Goal: Task Accomplishment & Management: Manage account settings

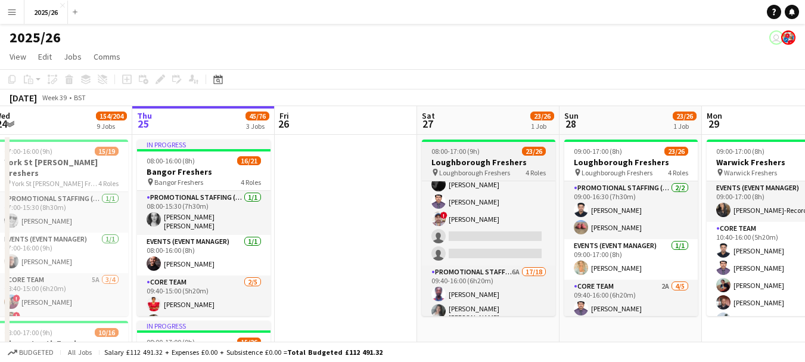
scroll to position [167, 0]
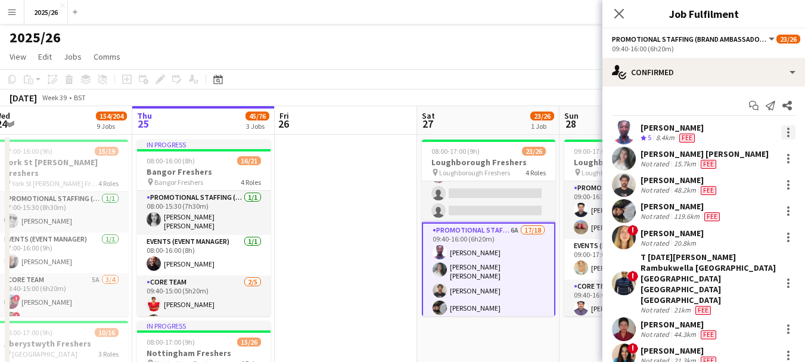
click at [781, 131] on div at bounding box center [788, 132] width 14 height 14
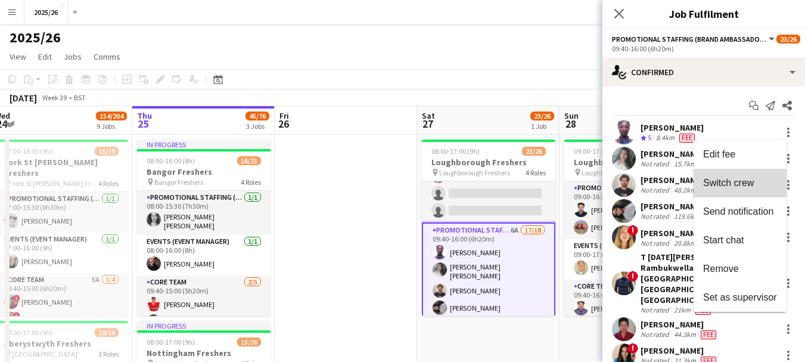
click at [736, 185] on span "Switch crew" at bounding box center [728, 183] width 51 height 10
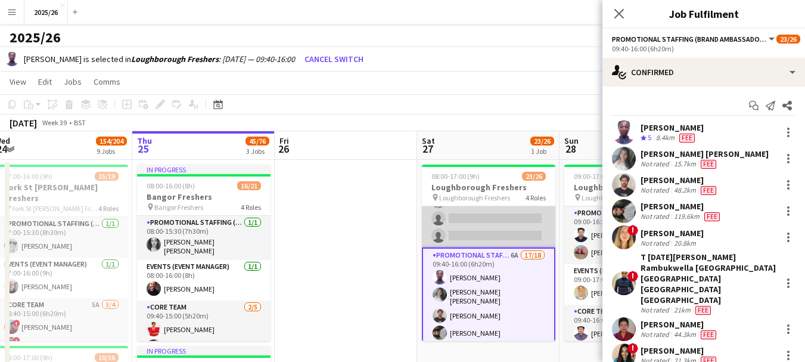
click at [489, 229] on app-card-role "Core Team 3A 3/5 09:40-16:00 (6h20m) Fatimat Oyeleye Rahul Rompally ! Subhadeep…" at bounding box center [488, 193] width 133 height 110
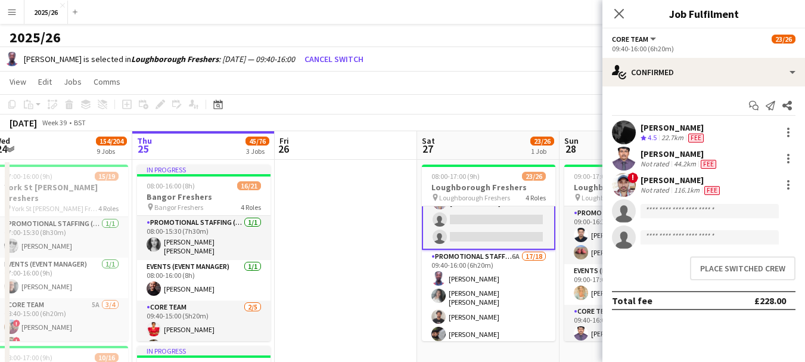
scroll to position [168, 0]
click at [737, 267] on button "Place switched crew" at bounding box center [742, 268] width 105 height 24
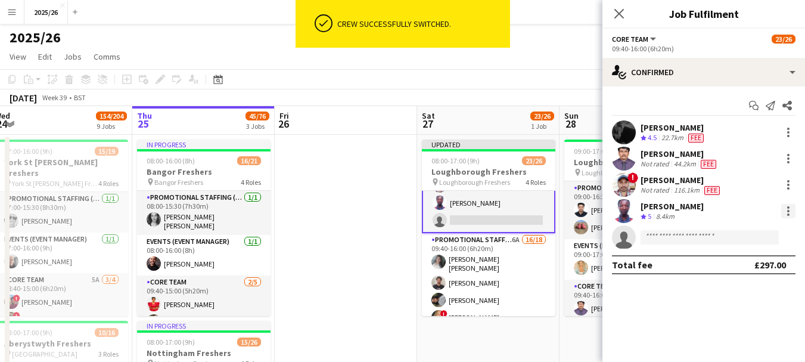
click at [793, 212] on div at bounding box center [788, 211] width 14 height 14
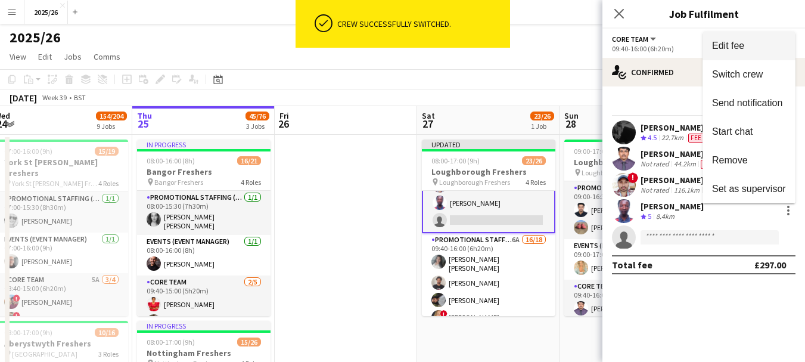
click at [753, 49] on span "Edit fee" at bounding box center [749, 46] width 74 height 11
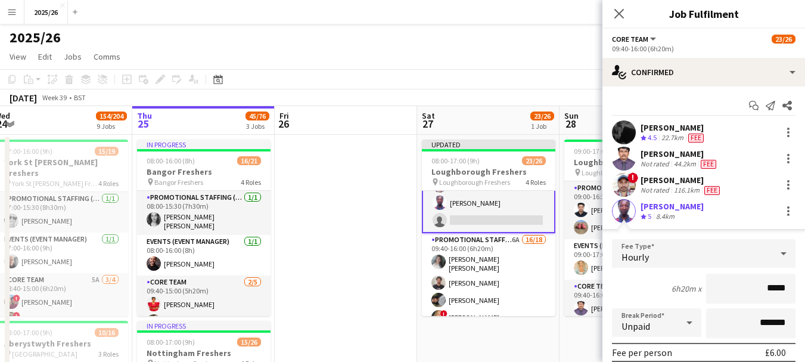
type input "******"
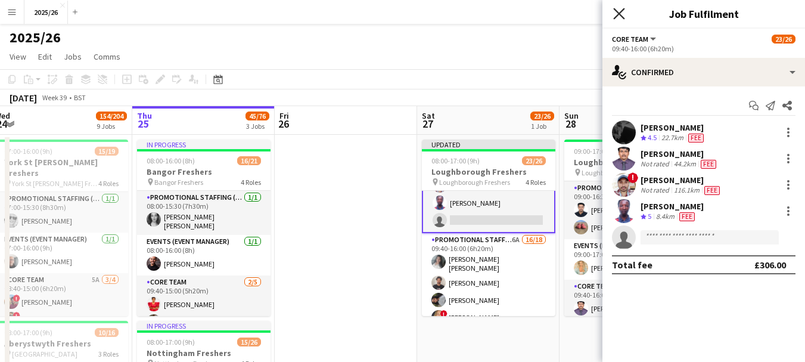
click at [616, 10] on icon "Close pop-in" at bounding box center [618, 13] width 11 height 11
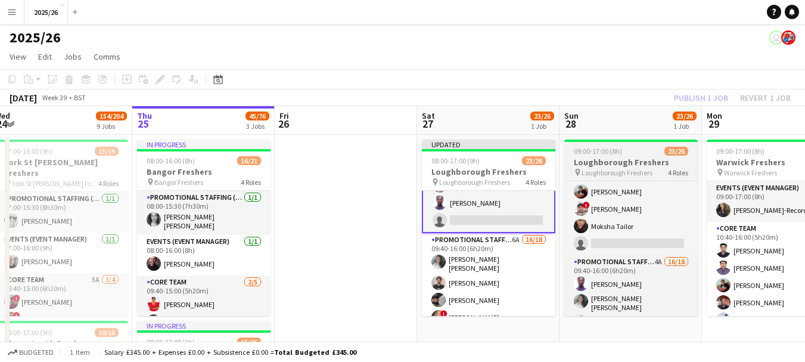
scroll to position [171, 0]
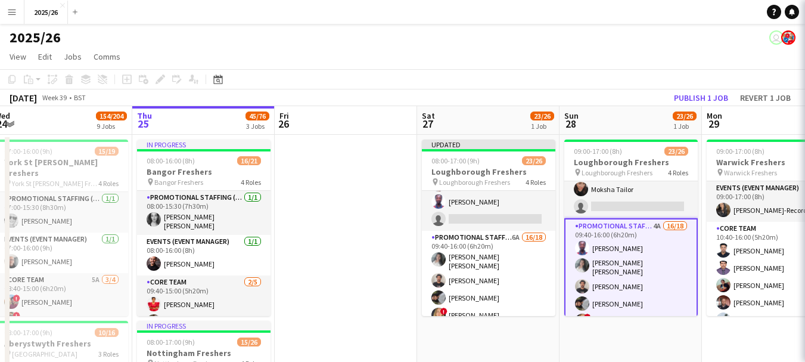
scroll to position [167, 0]
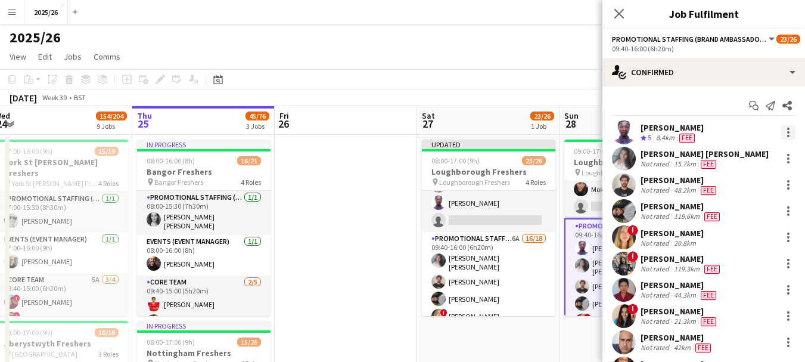
click at [781, 131] on div at bounding box center [788, 132] width 14 height 14
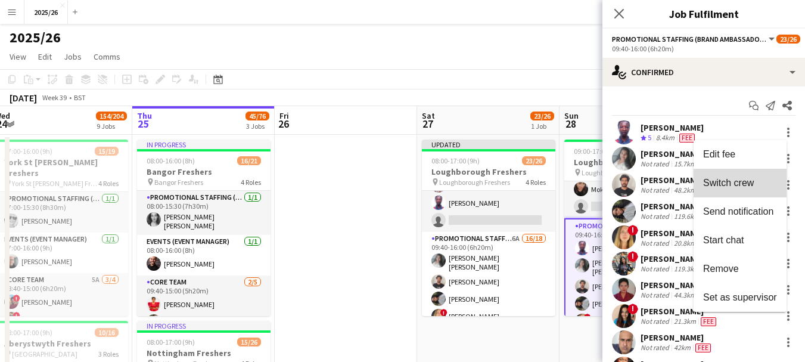
click at [743, 170] on button "Switch crew" at bounding box center [740, 183] width 93 height 29
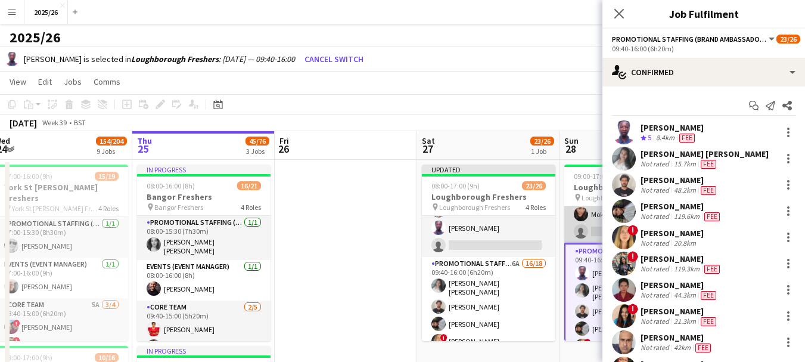
click at [590, 232] on app-card-role "Core Team 2A 4/5 09:40-16:00 (6h20m) Rahul Rompally Akshita Bhatt ! Subhadeep D…" at bounding box center [630, 188] width 133 height 110
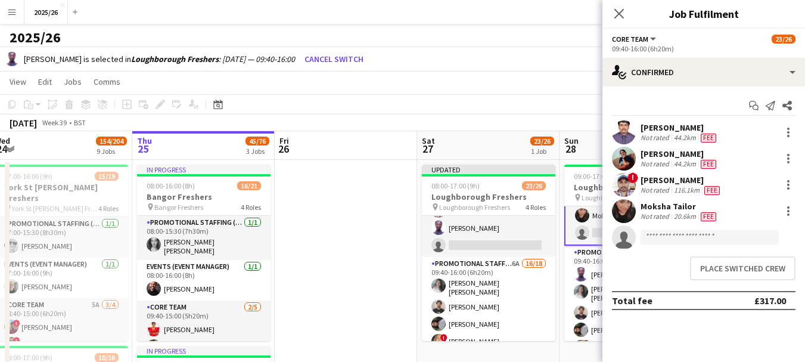
scroll to position [172, 0]
click at [732, 269] on button "Place switched crew" at bounding box center [742, 268] width 105 height 24
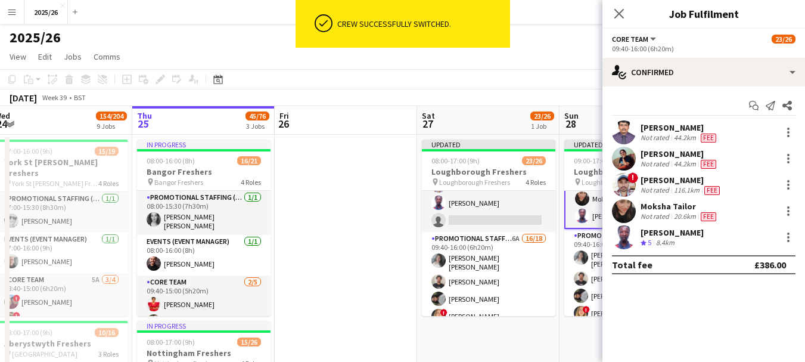
click at [781, 232] on div at bounding box center [787, 237] width 17 height 14
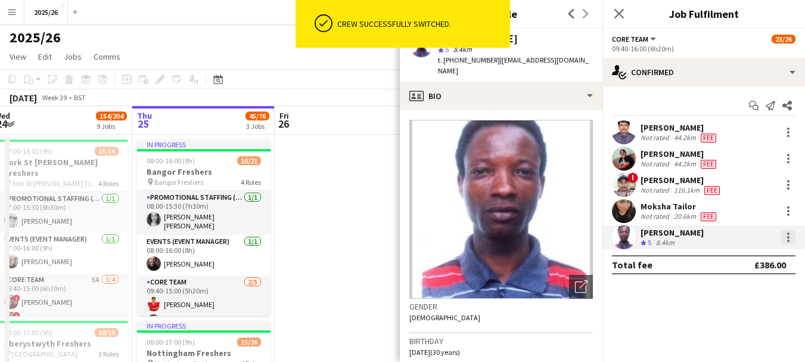
click at [787, 238] on div at bounding box center [788, 237] width 14 height 14
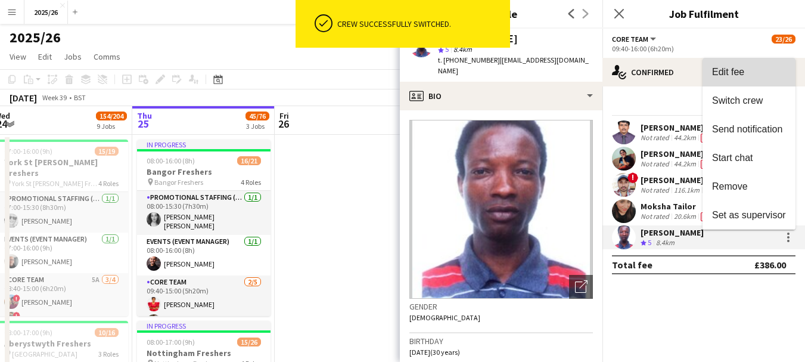
click at [723, 79] on button "Edit fee" at bounding box center [749, 72] width 93 height 29
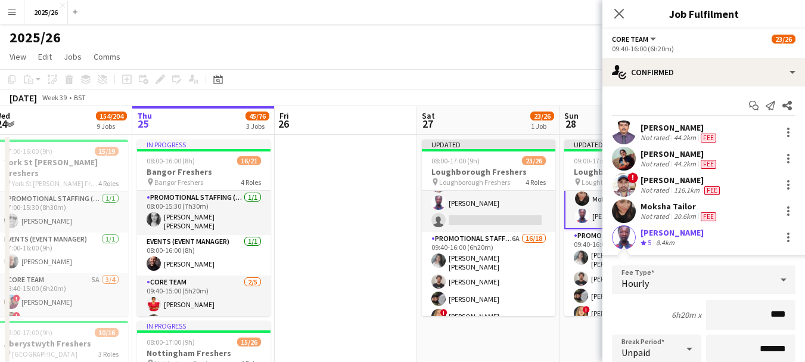
type input "*****"
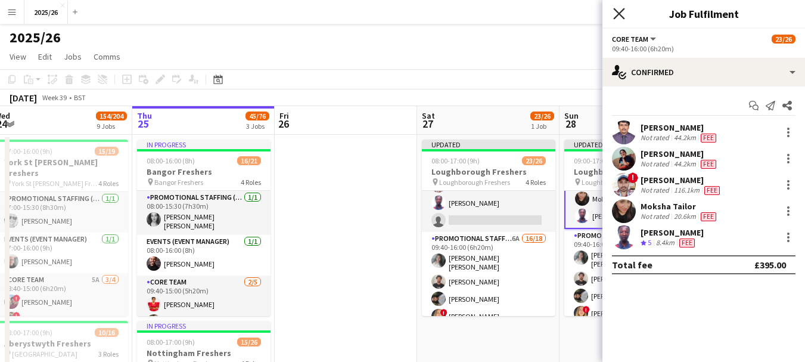
click at [622, 15] on icon "Close pop-in" at bounding box center [618, 13] width 11 height 11
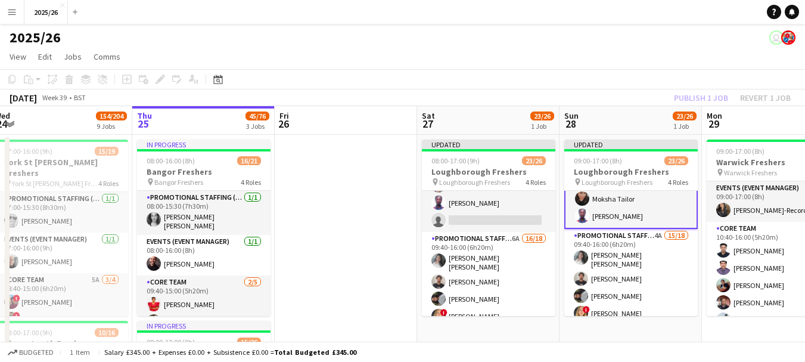
click at [673, 95] on div "Publish 1 job Revert 1 job" at bounding box center [732, 97] width 145 height 15
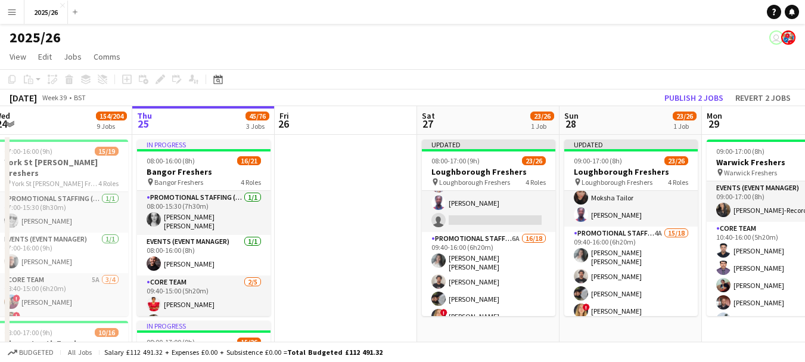
scroll to position [171, 0]
click at [673, 95] on button "Publish 2 jobs" at bounding box center [694, 97] width 69 height 15
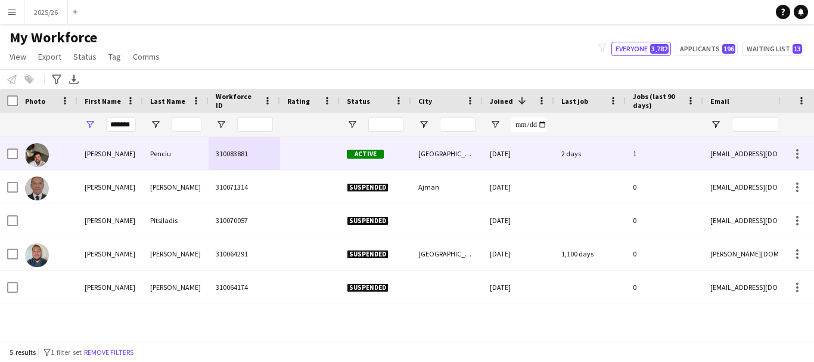
click at [324, 162] on div at bounding box center [310, 153] width 60 height 33
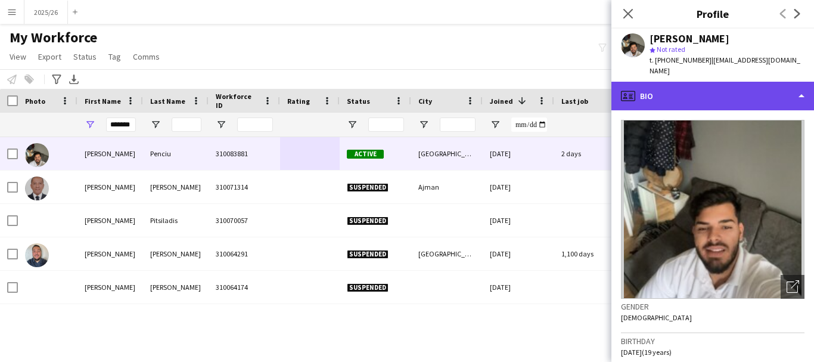
click at [751, 97] on div "profile Bio" at bounding box center [712, 96] width 203 height 29
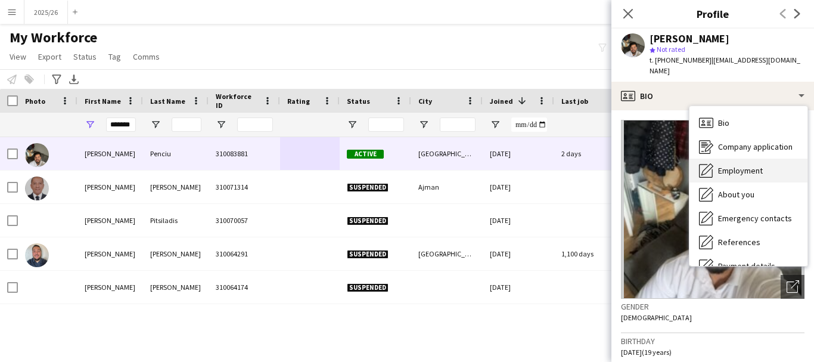
click at [771, 167] on div "Employment Employment" at bounding box center [748, 171] width 118 height 24
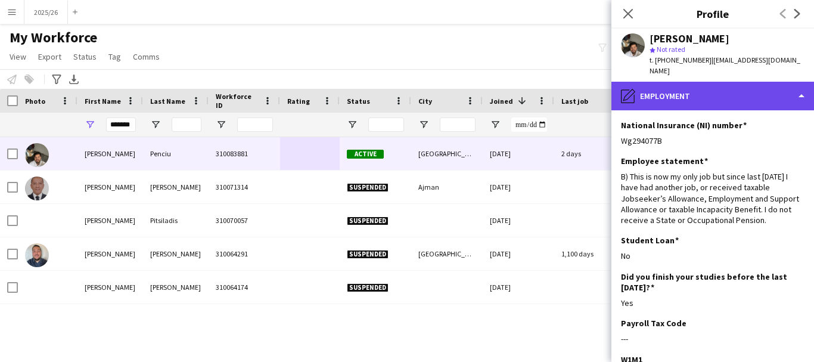
click at [746, 88] on div "pencil4 Employment" at bounding box center [712, 96] width 203 height 29
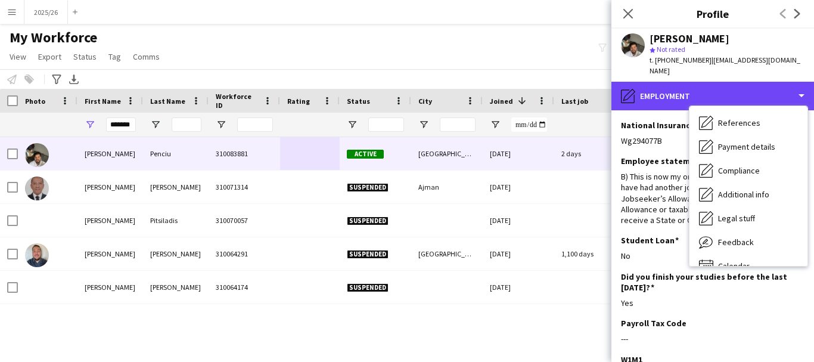
scroll to position [136, 0]
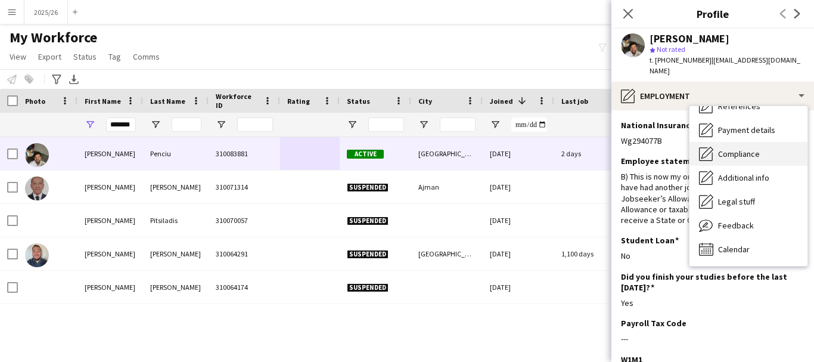
click at [756, 149] on div "Compliance Compliance" at bounding box center [748, 154] width 118 height 24
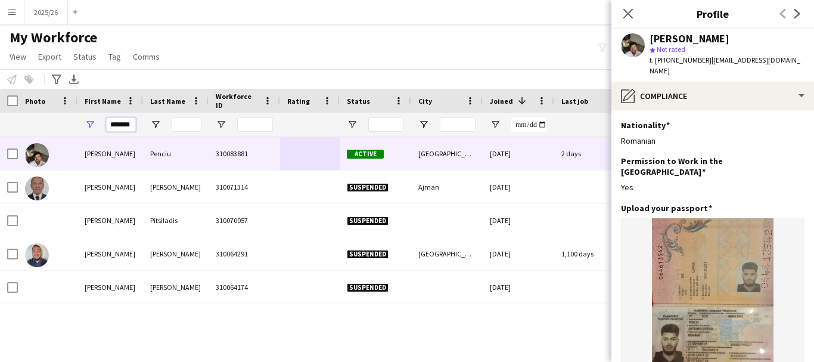
click at [117, 125] on input "*******" at bounding box center [121, 124] width 30 height 14
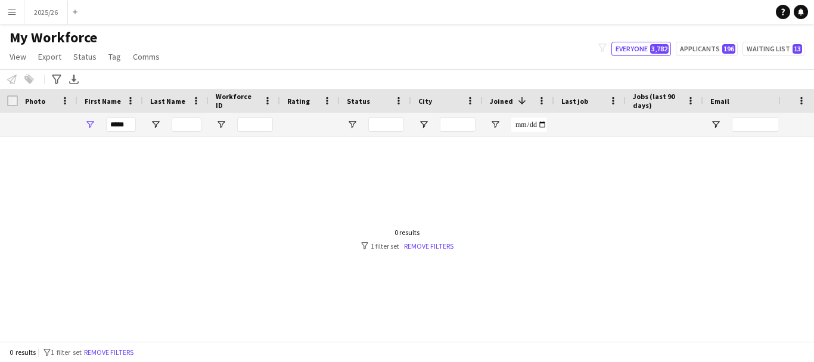
click at [143, 155] on div at bounding box center [389, 234] width 778 height 195
click at [135, 125] on input "*****" at bounding box center [121, 124] width 30 height 14
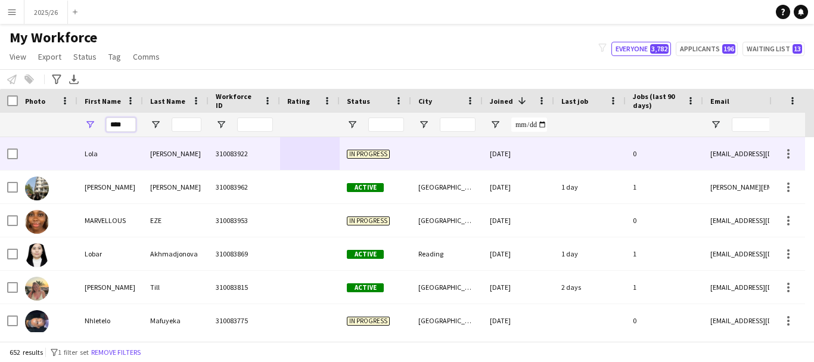
type input "*****"
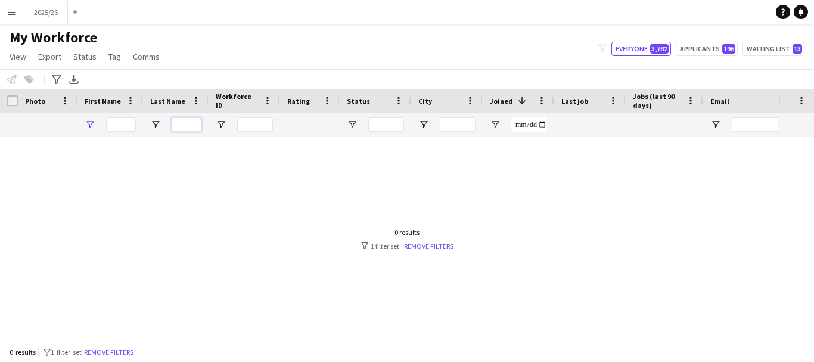
click at [198, 125] on input "Last Name Filter Input" at bounding box center [187, 124] width 30 height 14
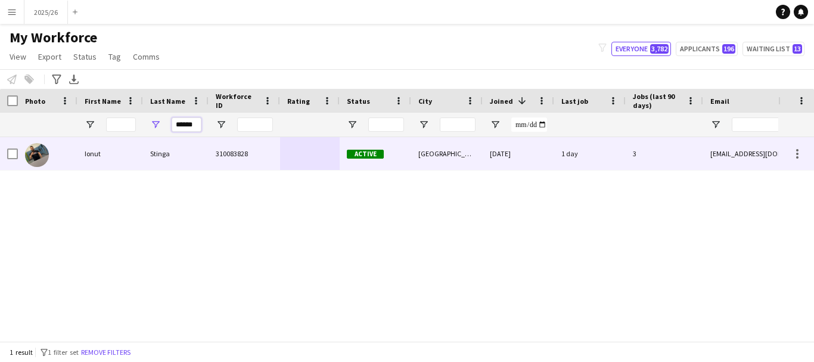
type input "******"
click at [207, 149] on div "Stinga" at bounding box center [176, 153] width 66 height 33
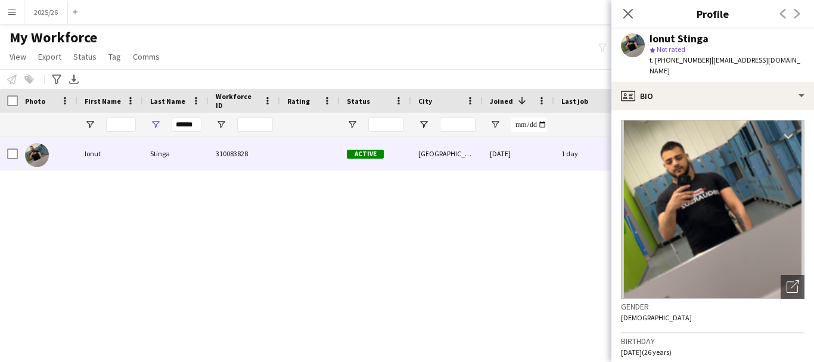
scroll to position [229, 0]
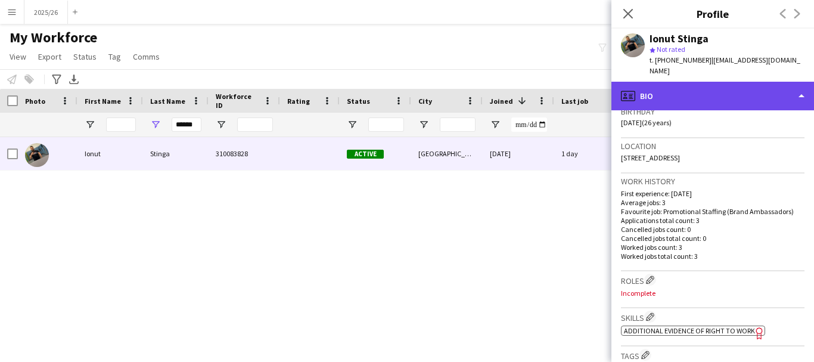
click at [754, 92] on div "profile Bio" at bounding box center [712, 96] width 203 height 29
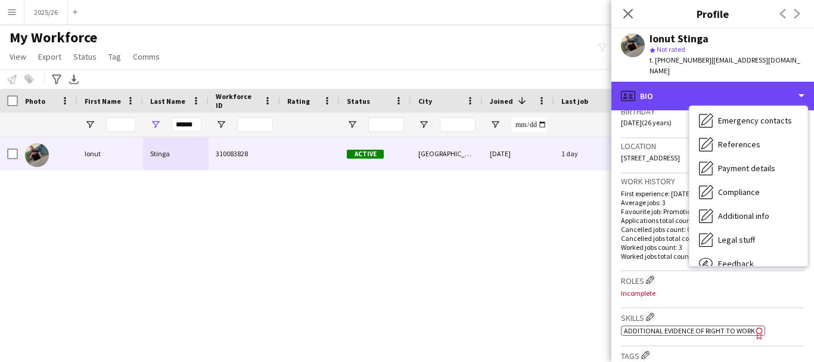
scroll to position [136, 0]
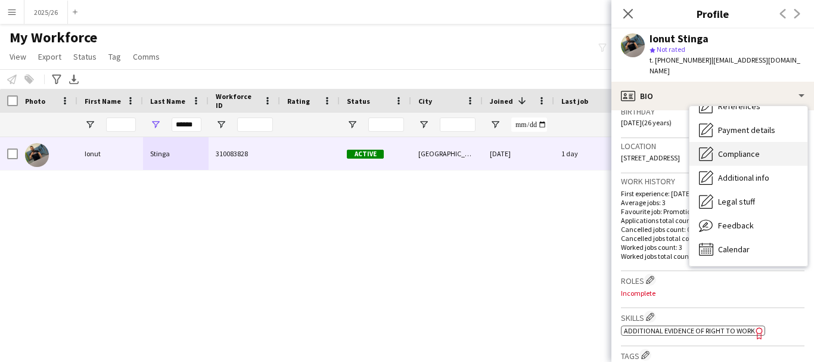
click at [749, 148] on span "Compliance" at bounding box center [739, 153] width 42 height 11
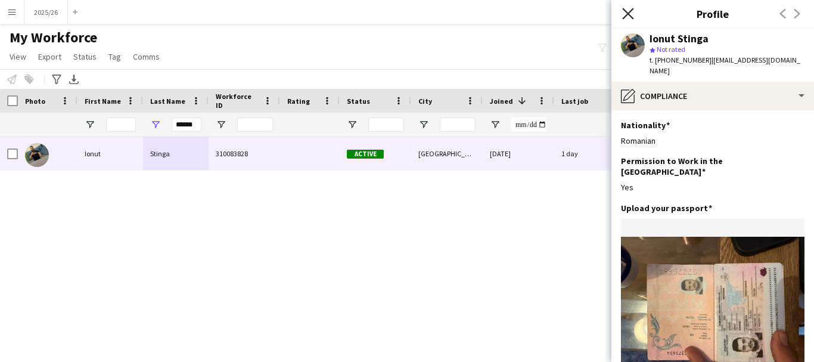
click at [631, 9] on icon "Close pop-in" at bounding box center [627, 13] width 11 height 11
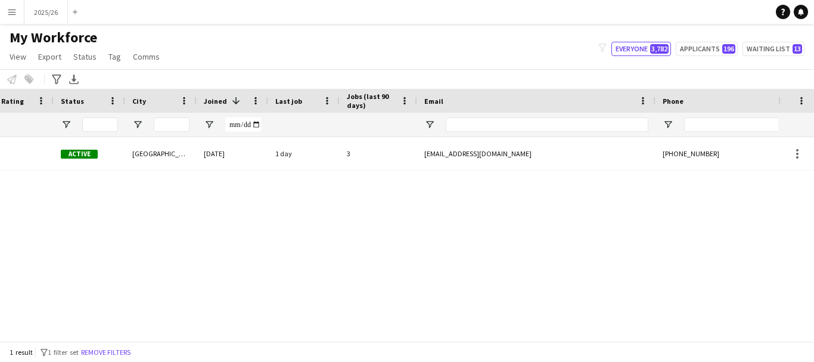
scroll to position [0, 0]
click at [715, 124] on input "Phone Filter Input" at bounding box center [742, 124] width 117 height 14
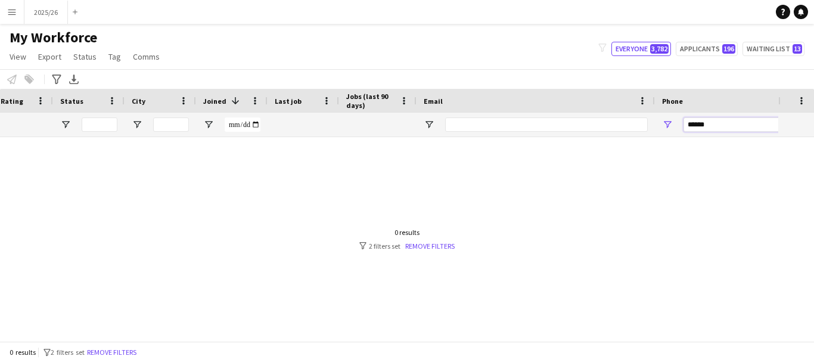
type input "******"
click at [420, 342] on div "0 results filter-1 2 filters set Remove filters" at bounding box center [407, 351] width 814 height 20
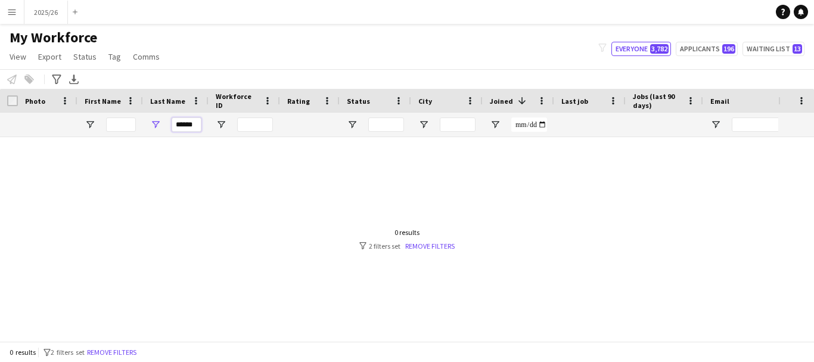
click at [198, 119] on input "******" at bounding box center [187, 124] width 30 height 14
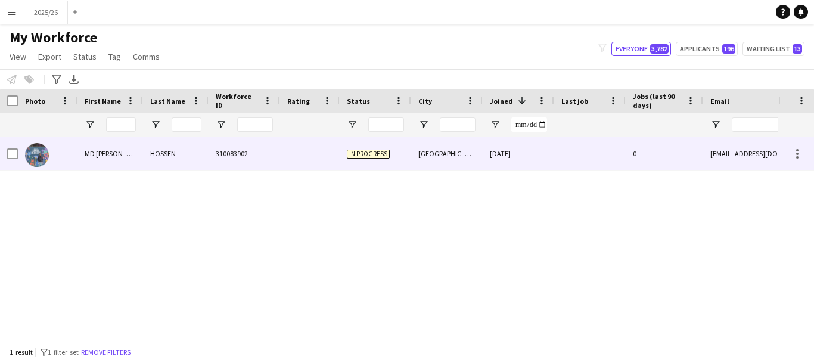
click at [123, 148] on div "MD AFJAL" at bounding box center [110, 153] width 66 height 33
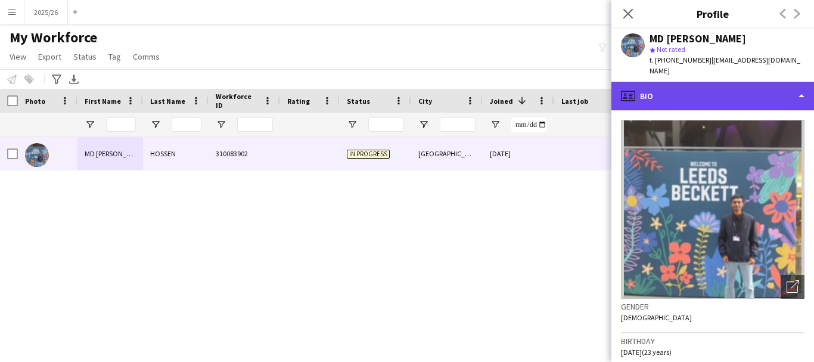
click at [723, 98] on div "profile Bio" at bounding box center [712, 96] width 203 height 29
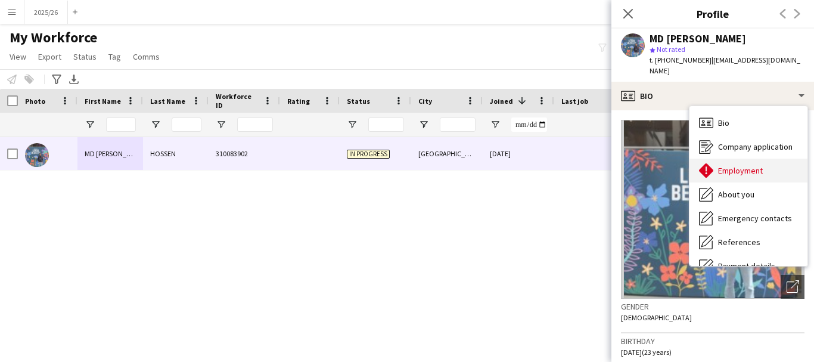
click at [737, 165] on span "Employment" at bounding box center [740, 170] width 45 height 11
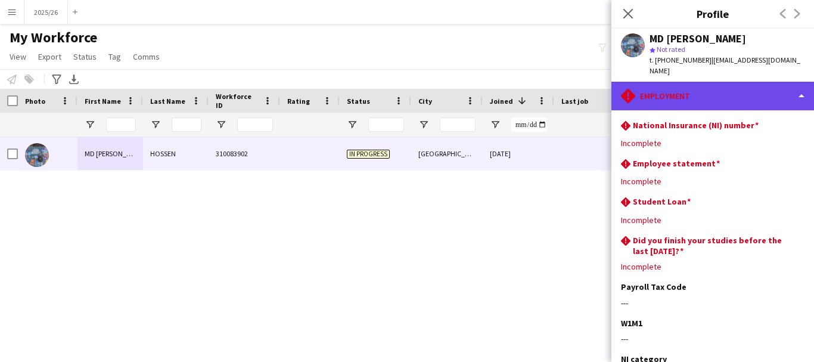
click at [759, 82] on div "rhombus-alert Employment" at bounding box center [712, 96] width 203 height 29
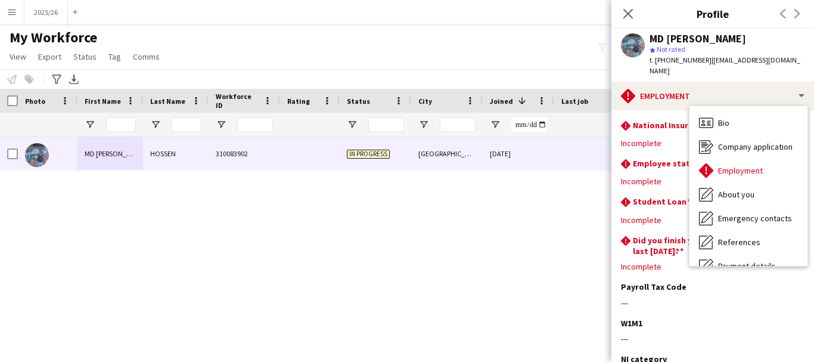
drag, startPoint x: 799, startPoint y: 216, endPoint x: 812, endPoint y: 219, distance: 13.4
click at [812, 219] on div "rhombus-alert Employment Bio Bio Company application Company application Employ…" at bounding box center [712, 222] width 203 height 280
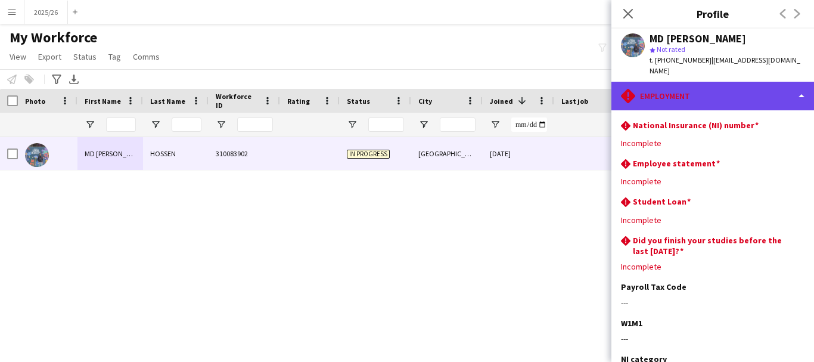
click at [695, 82] on div "rhombus-alert Employment" at bounding box center [712, 96] width 203 height 29
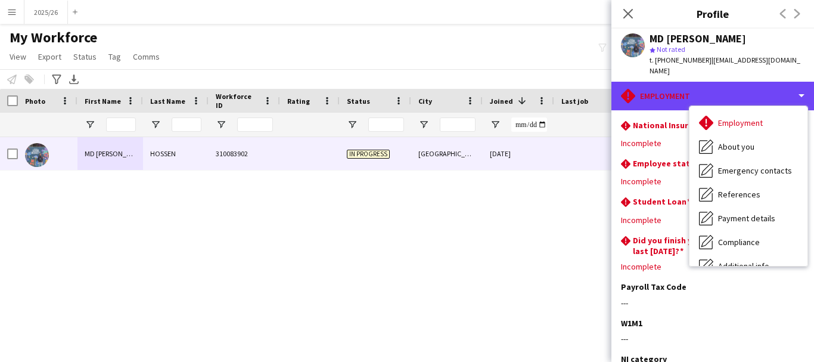
scroll to position [136, 0]
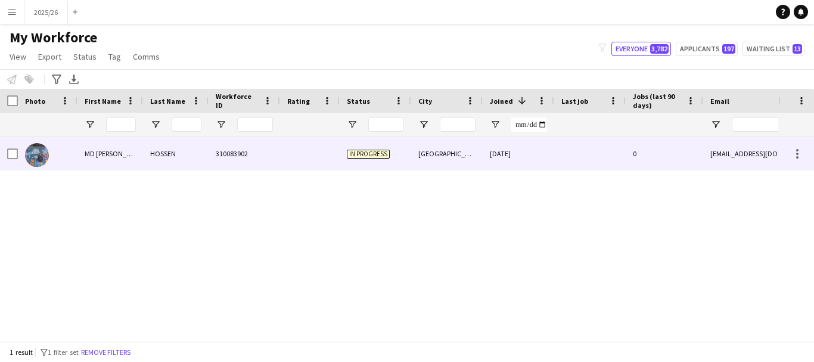
click at [217, 154] on div "310083902" at bounding box center [245, 153] width 72 height 33
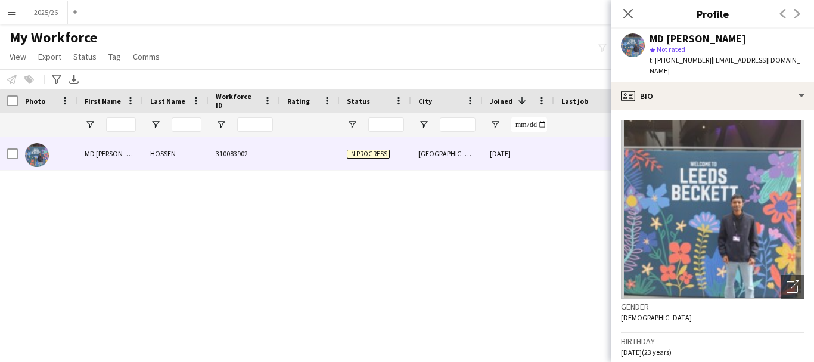
click at [734, 110] on app-crew-profile-bio "Open photos pop-in Gender Male Birthday 07-03-2002 (23 years) Location 7 Roseba…" at bounding box center [712, 235] width 203 height 251
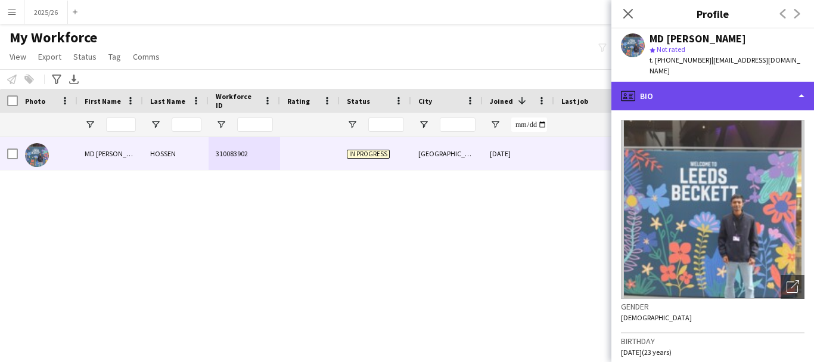
click at [720, 82] on div "profile Bio" at bounding box center [712, 96] width 203 height 29
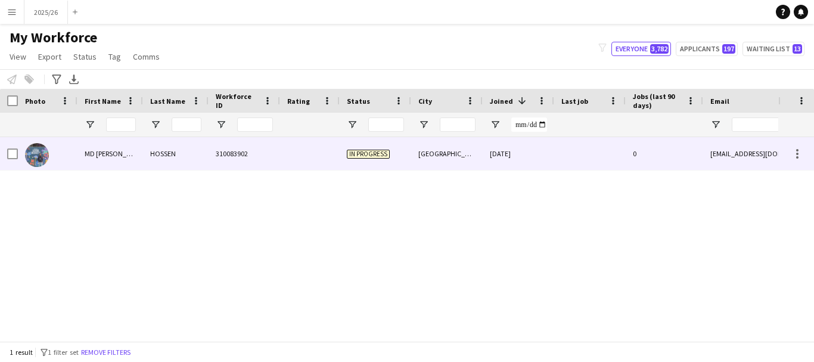
click at [223, 160] on div "310083902" at bounding box center [245, 153] width 72 height 33
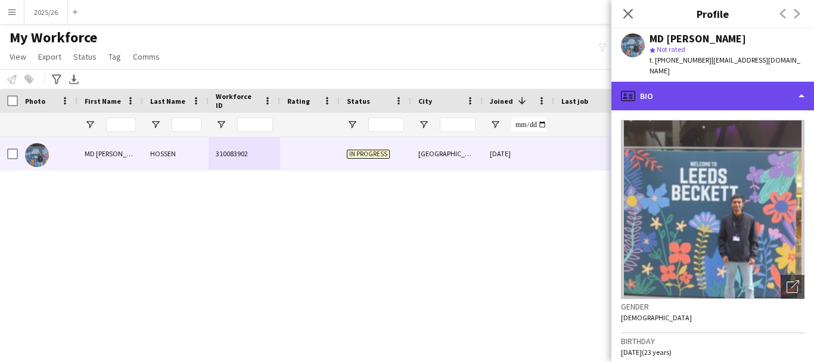
click at [750, 86] on div "profile Bio" at bounding box center [712, 96] width 203 height 29
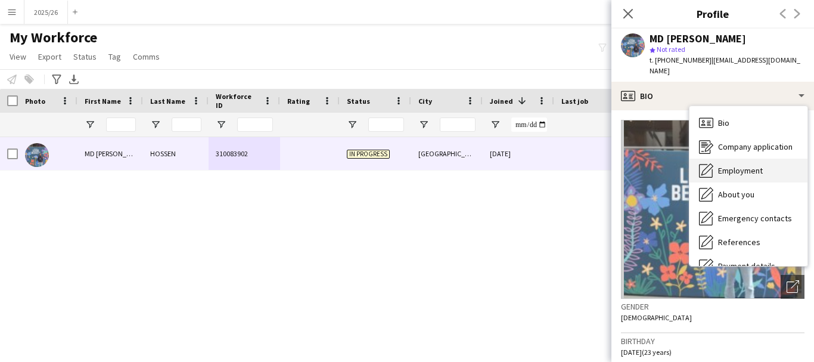
click at [756, 159] on div "Employment Employment" at bounding box center [748, 171] width 118 height 24
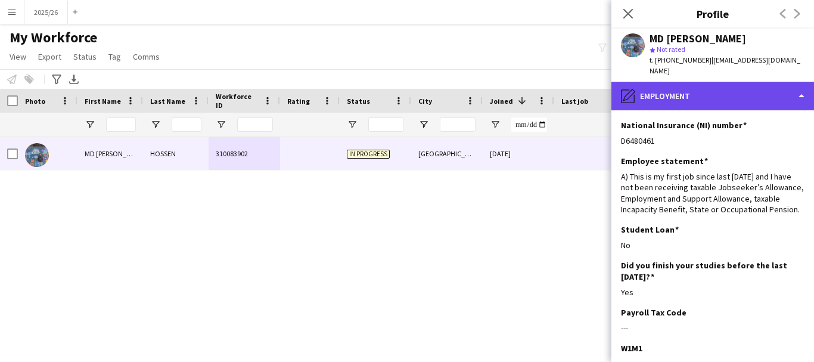
click at [718, 89] on div "pencil4 Employment" at bounding box center [712, 96] width 203 height 29
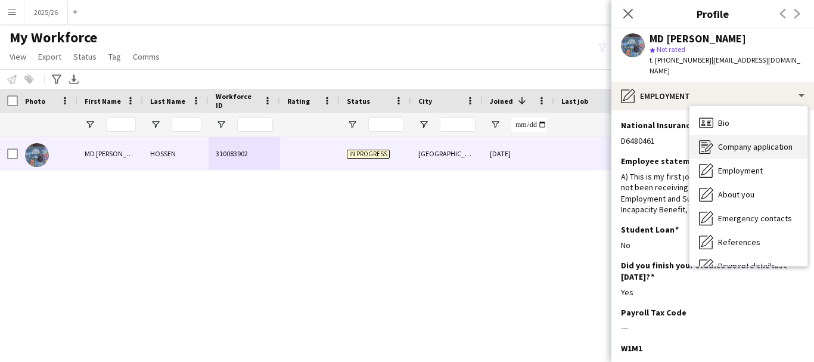
click at [755, 144] on div "Company application Company application" at bounding box center [748, 147] width 118 height 24
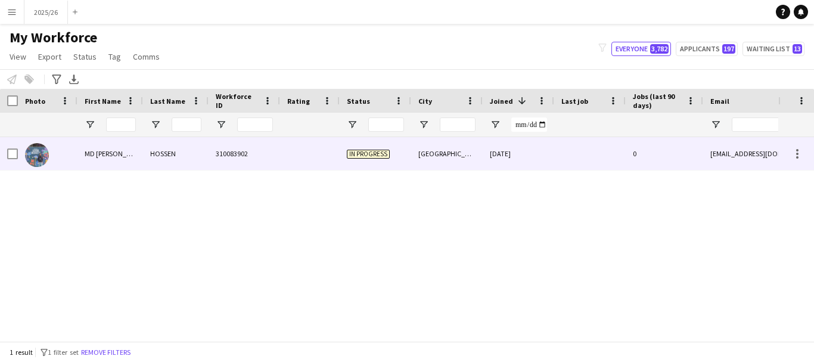
click at [344, 148] on div "In progress" at bounding box center [376, 153] width 72 height 33
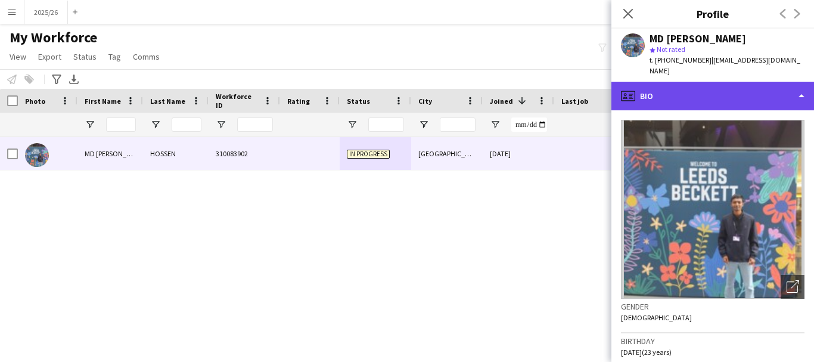
click at [768, 97] on div "profile Bio" at bounding box center [712, 96] width 203 height 29
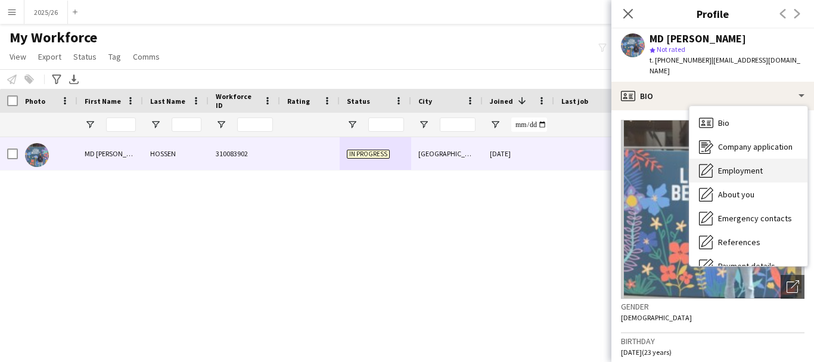
click at [775, 159] on div "Employment Employment" at bounding box center [748, 171] width 118 height 24
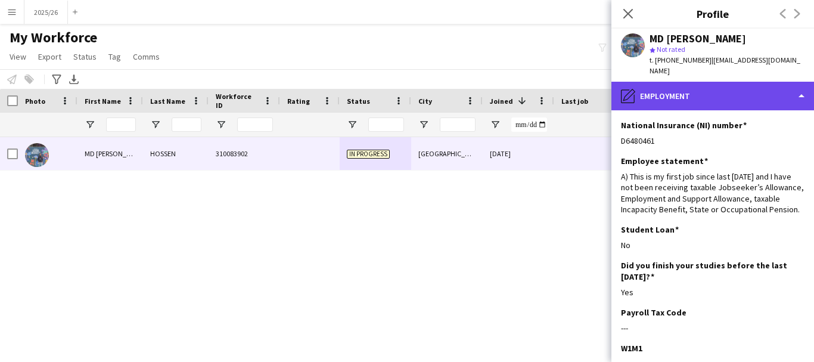
click at [751, 82] on div "pencil4 Employment" at bounding box center [712, 96] width 203 height 29
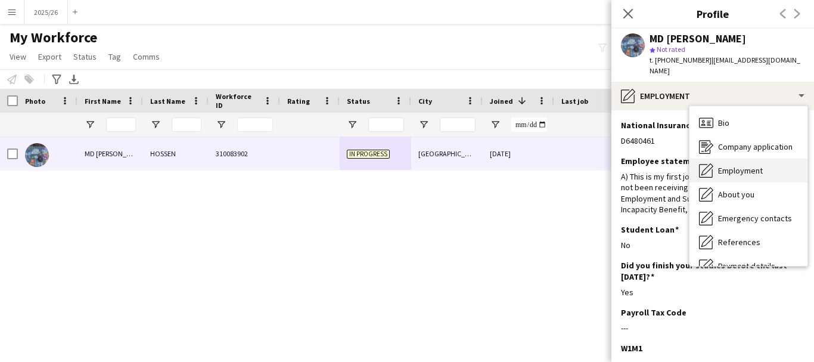
click at [768, 159] on div "Employment Employment" at bounding box center [748, 171] width 118 height 24
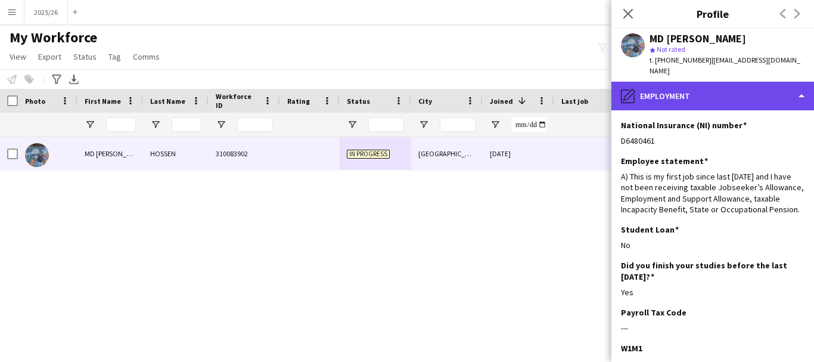
click at [744, 82] on div "pencil4 Employment" at bounding box center [712, 96] width 203 height 29
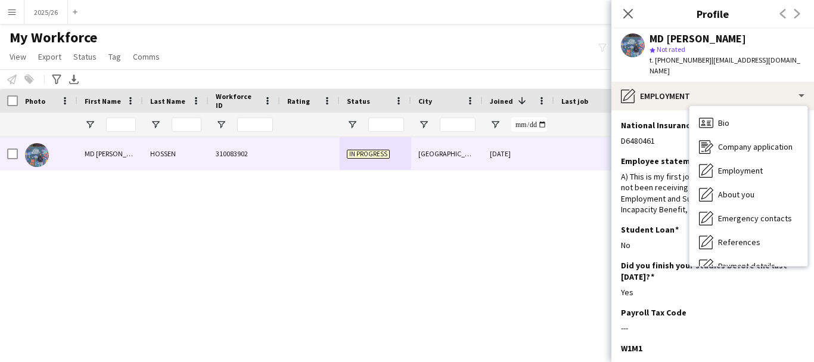
drag, startPoint x: 797, startPoint y: 200, endPoint x: 805, endPoint y: 210, distance: 13.1
click at [805, 210] on div "Bio Bio Company application Company application Employment Employment About you…" at bounding box center [748, 186] width 118 height 160
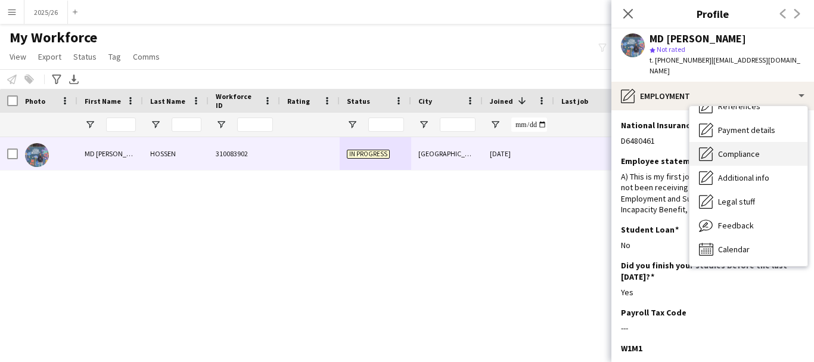
click at [753, 148] on span "Compliance" at bounding box center [739, 153] width 42 height 11
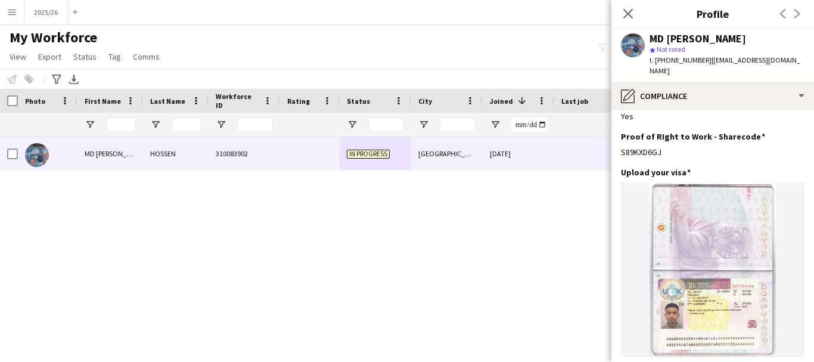
scroll to position [217, 0]
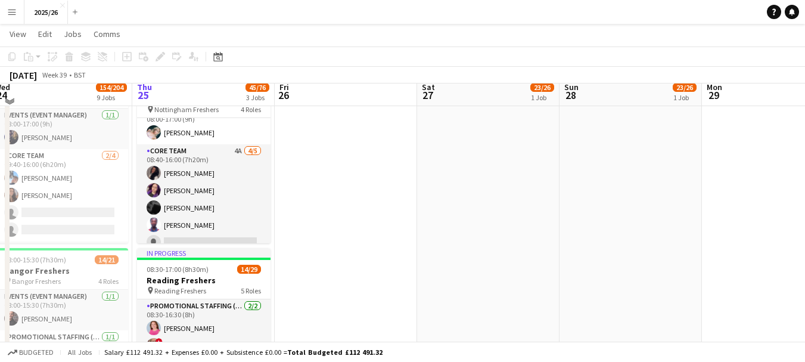
scroll to position [240, 0]
